Goal: Information Seeking & Learning: Learn about a topic

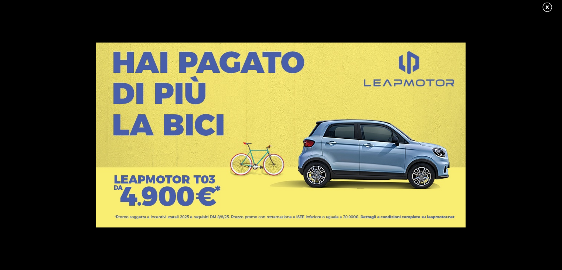
click at [547, 6] on link at bounding box center [550, 7] width 18 height 11
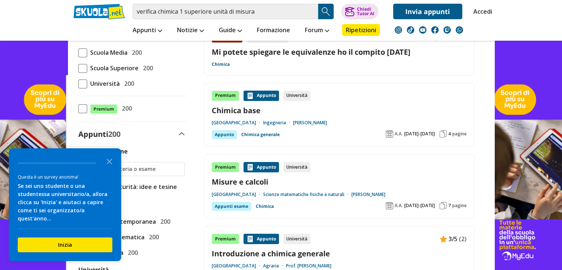
scroll to position [96, 0]
click at [107, 168] on icon "Close the survey" at bounding box center [109, 160] width 15 height 15
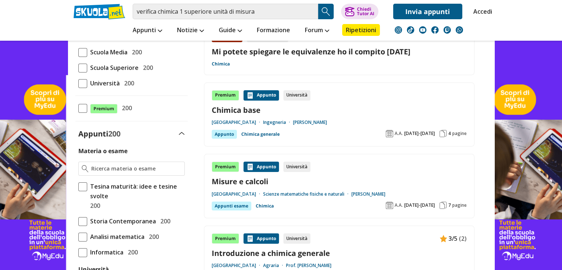
scroll to position [69, 0]
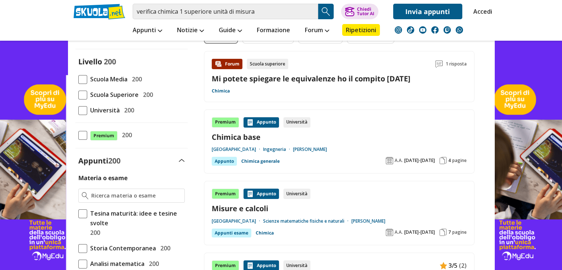
click at [80, 93] on span at bounding box center [82, 94] width 9 height 9
click at [78, 95] on input "Scuola Superiore 200" at bounding box center [78, 95] width 0 height 0
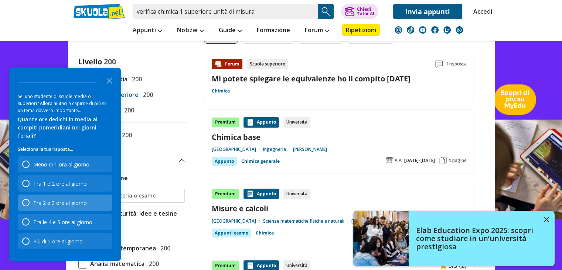
click at [92, 199] on div "Tra 2 e 3 ore al giorno" at bounding box center [65, 202] width 95 height 16
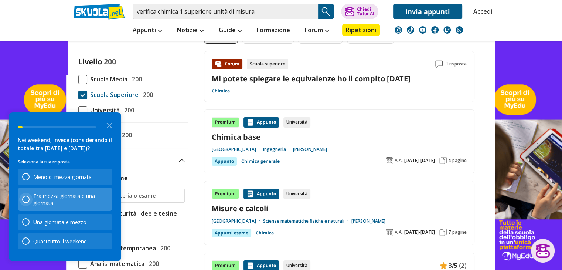
click at [24, 198] on div "Survey" at bounding box center [25, 198] width 7 height 7
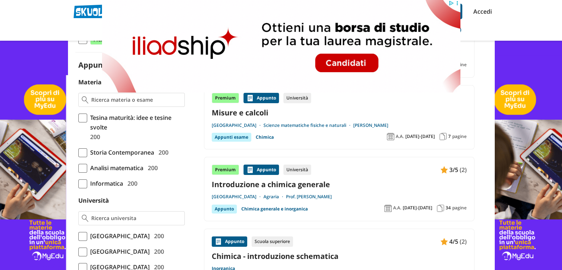
scroll to position [165, 0]
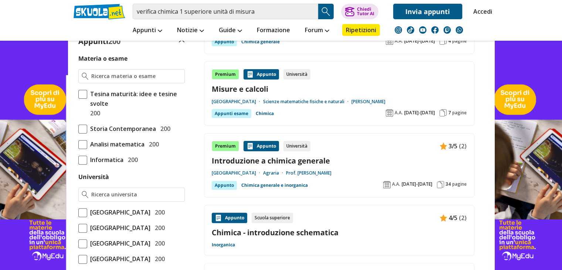
scroll to position [188, 0]
click at [152, 69] on div at bounding box center [131, 76] width 106 height 14
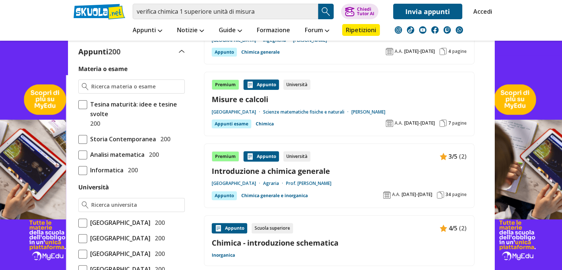
scroll to position [153, 0]
